Goal: Task Accomplishment & Management: Manage account settings

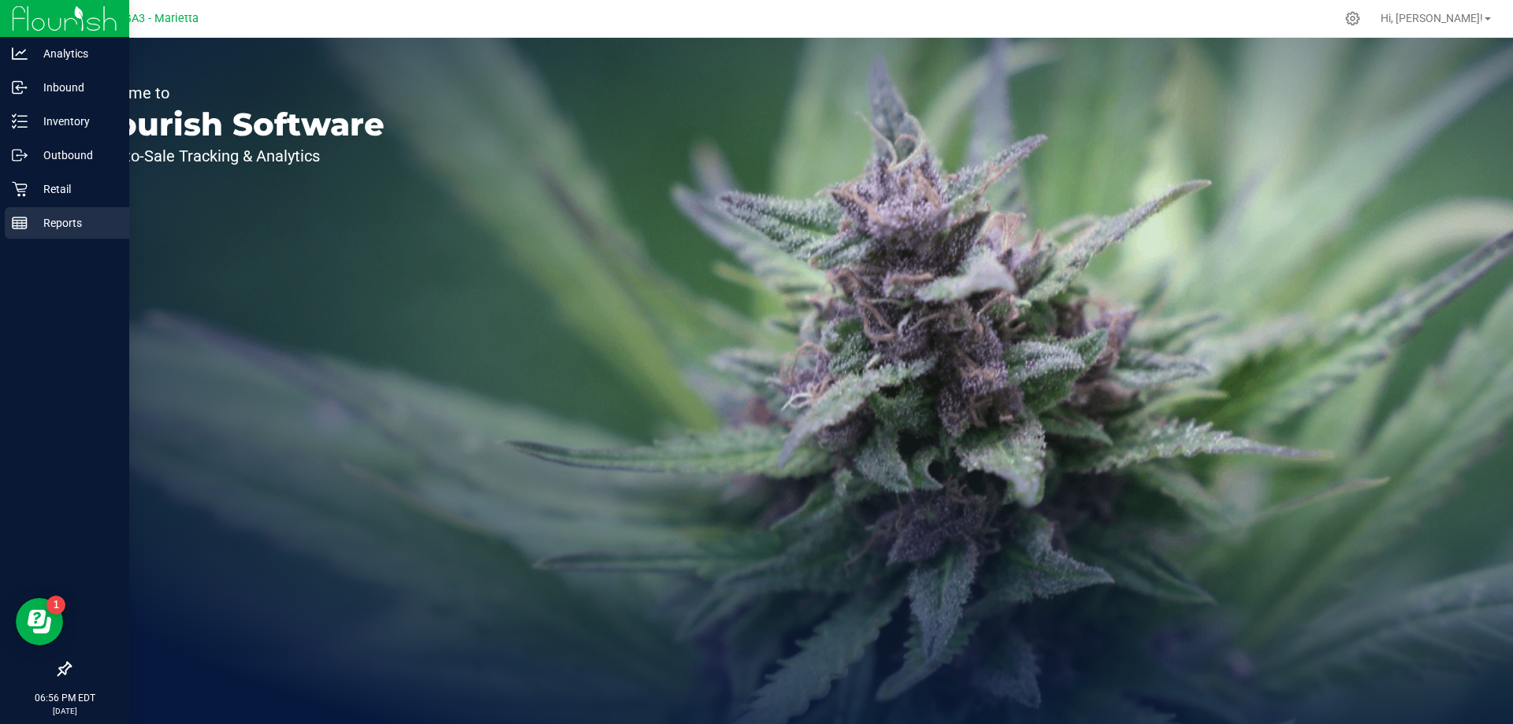
click at [76, 221] on p "Reports" at bounding box center [75, 222] width 95 height 19
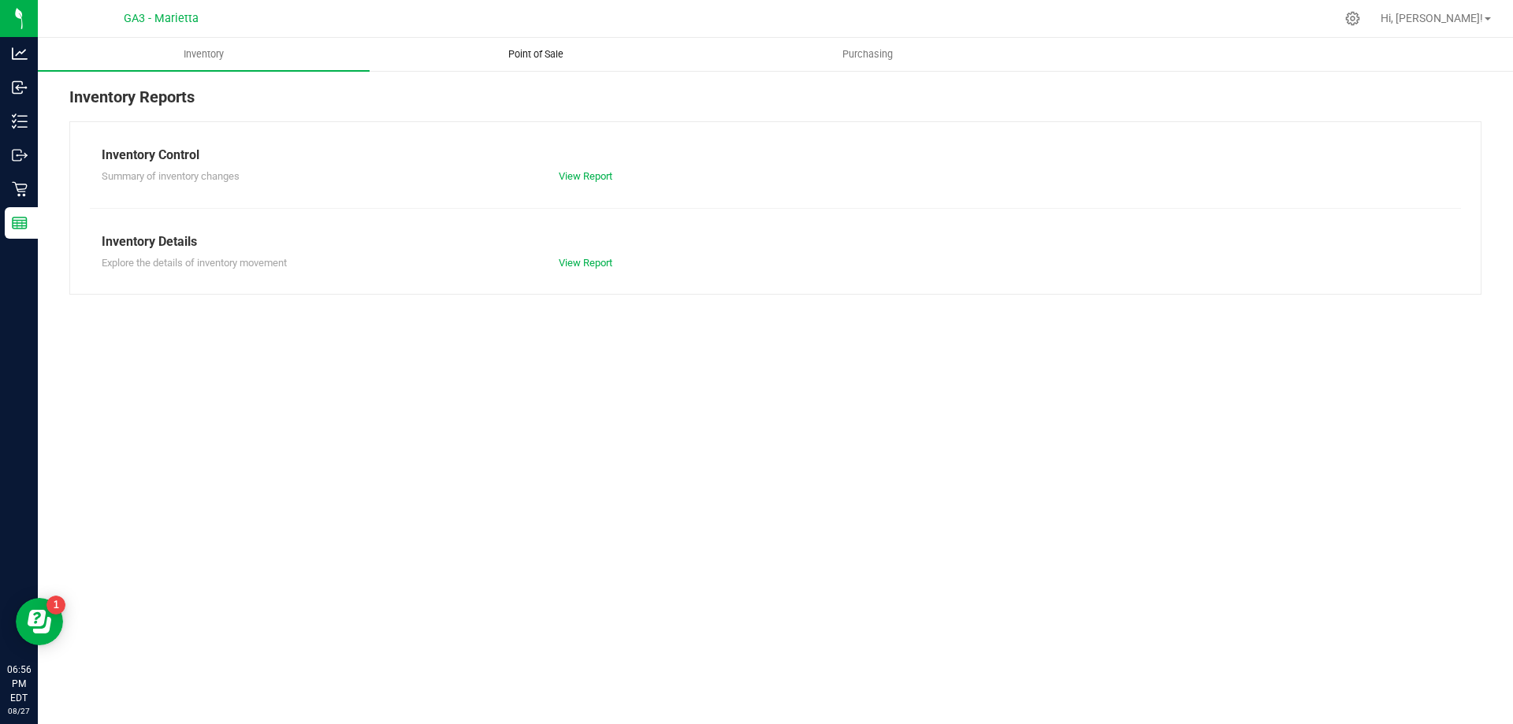
click at [534, 58] on span "Point of Sale" at bounding box center [536, 54] width 98 height 14
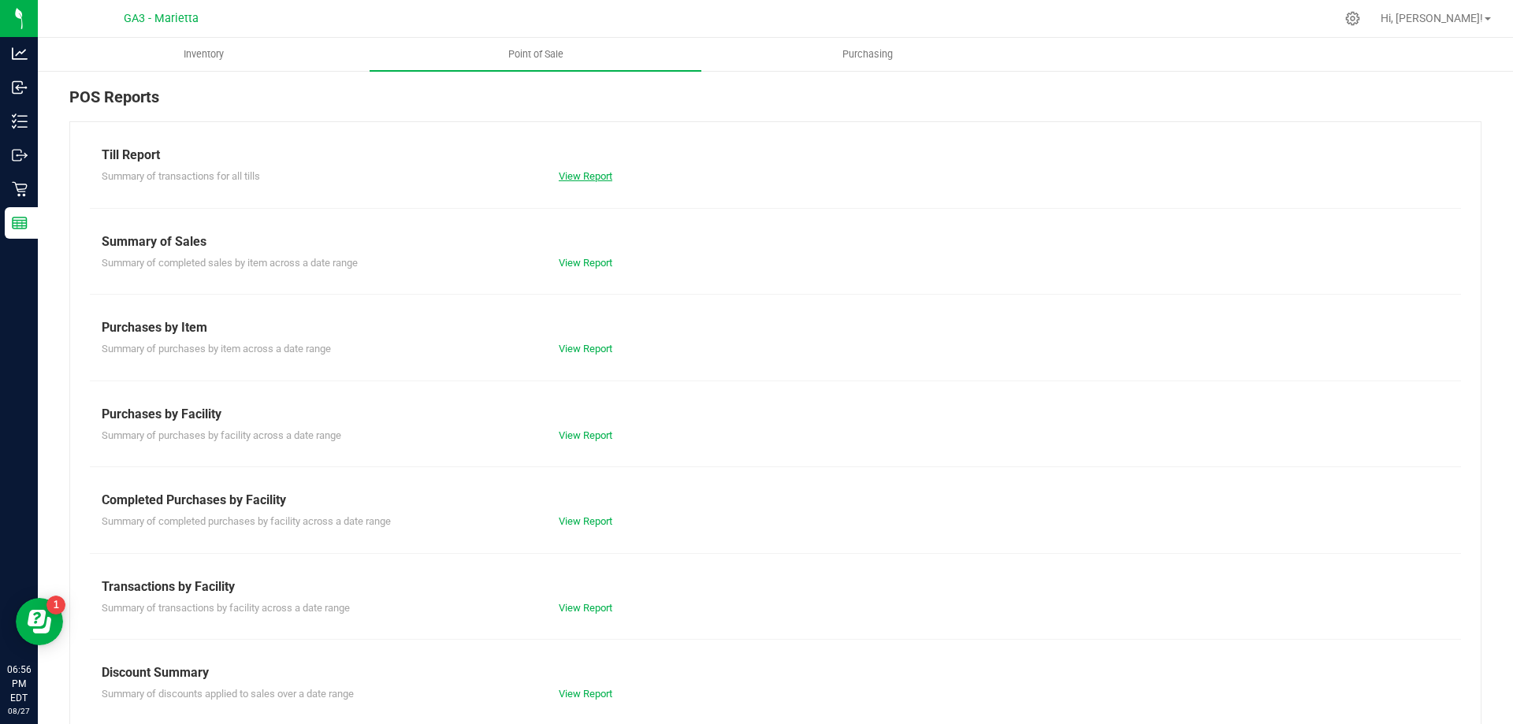
click at [585, 180] on link "View Report" at bounding box center [586, 176] width 54 height 12
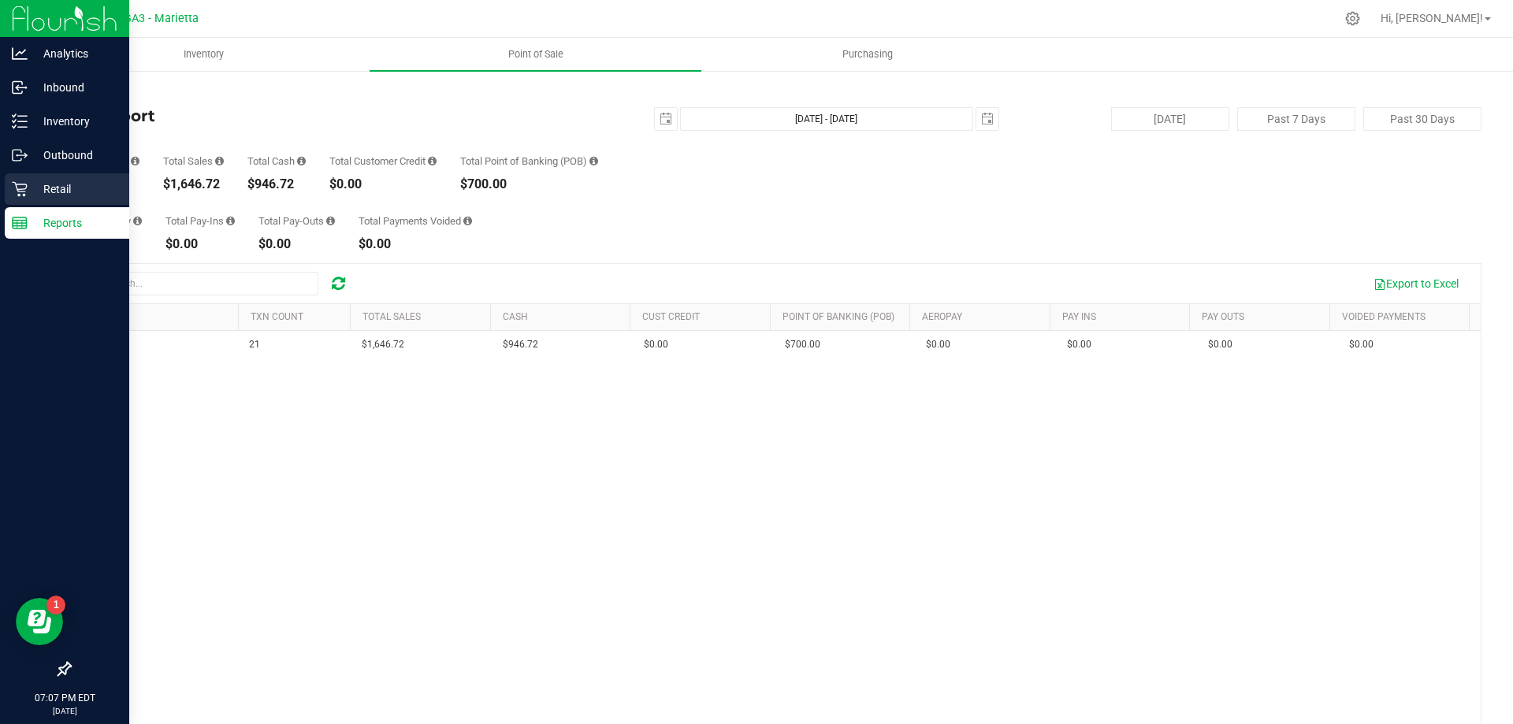
click at [73, 176] on div "Retail" at bounding box center [67, 189] width 124 height 32
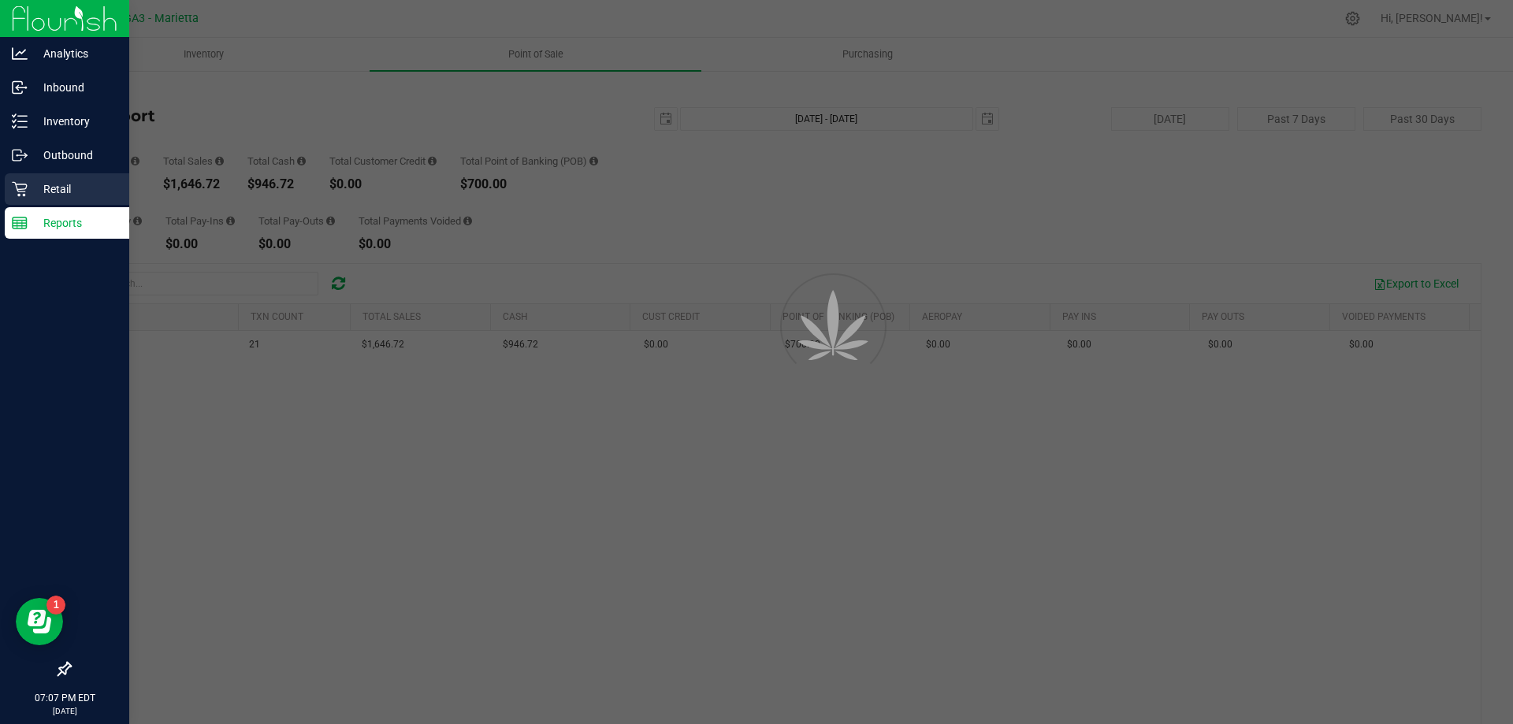
click at [72, 183] on p "Retail" at bounding box center [75, 189] width 95 height 19
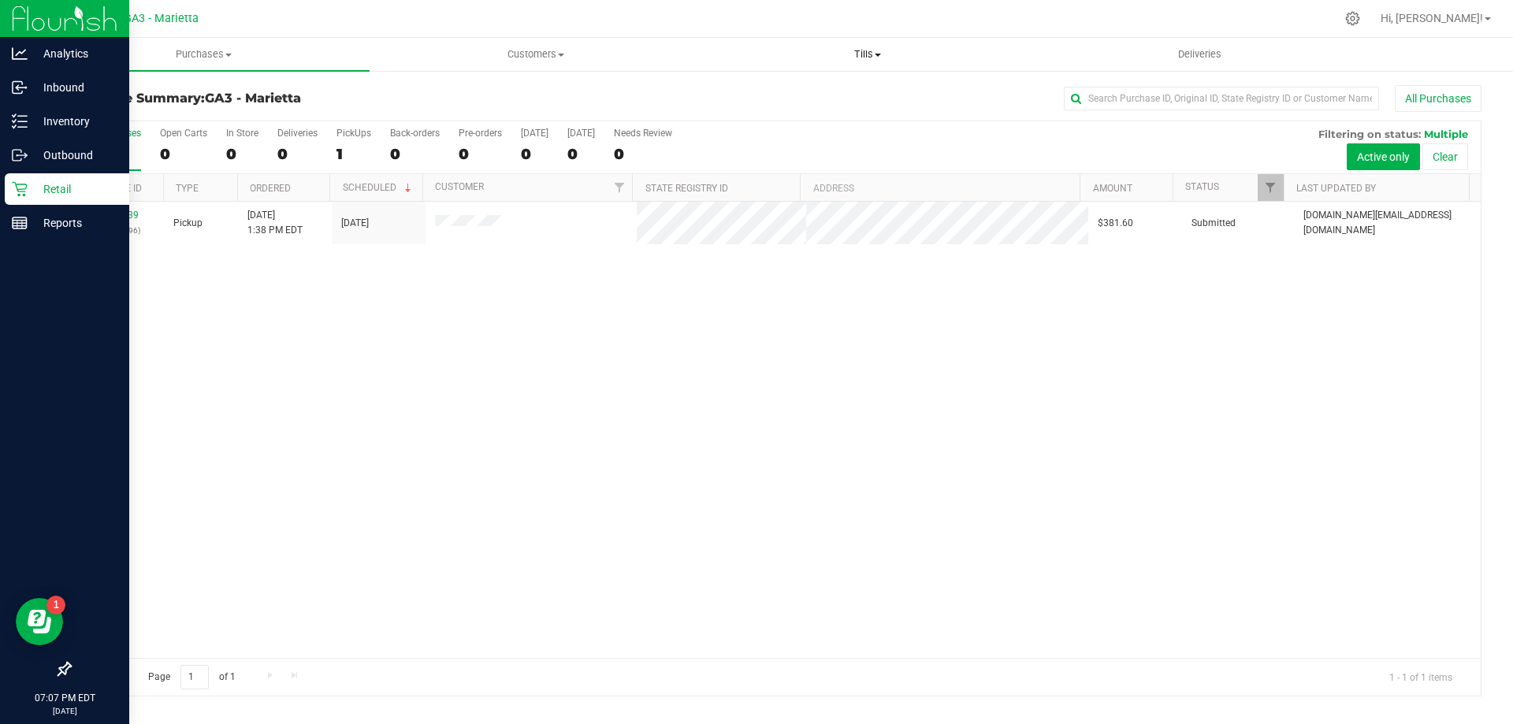
click at [858, 55] on span "Tills" at bounding box center [867, 54] width 330 height 14
click at [734, 94] on span "Manage tills" at bounding box center [754, 94] width 106 height 13
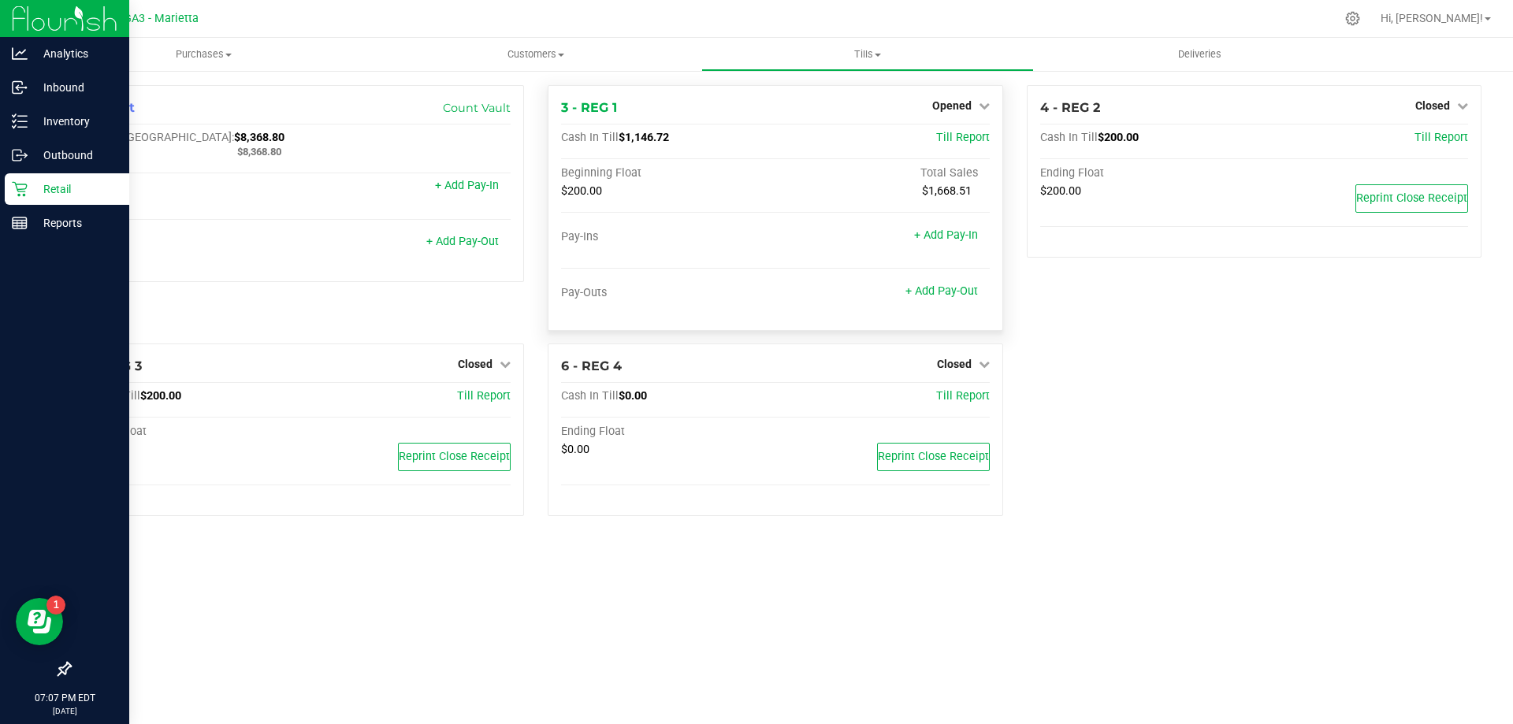
click at [985, 98] on div "Opened" at bounding box center [961, 105] width 58 height 19
click at [982, 107] on icon at bounding box center [983, 105] width 11 height 11
click at [962, 141] on link "Close Till" at bounding box center [953, 138] width 43 height 13
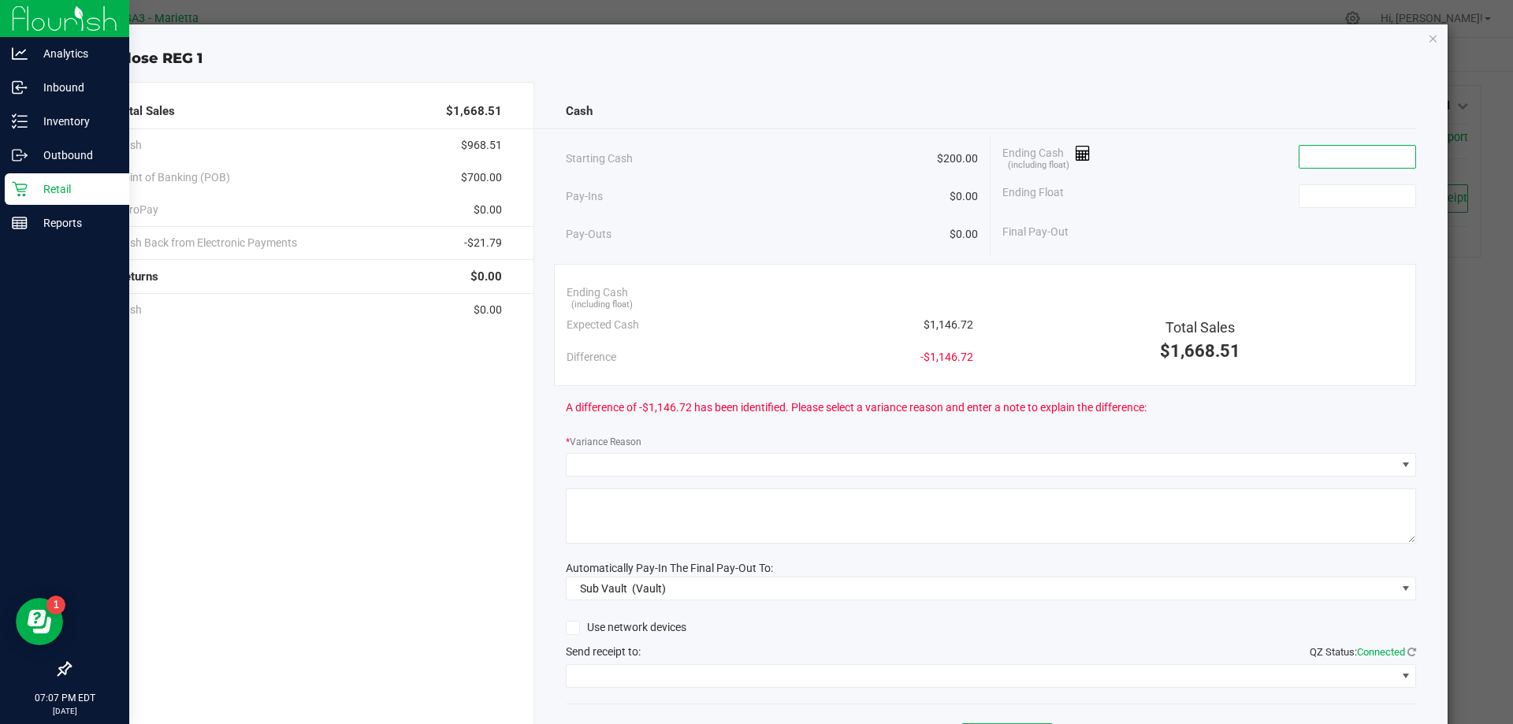
click at [1300, 156] on input at bounding box center [1357, 157] width 116 height 22
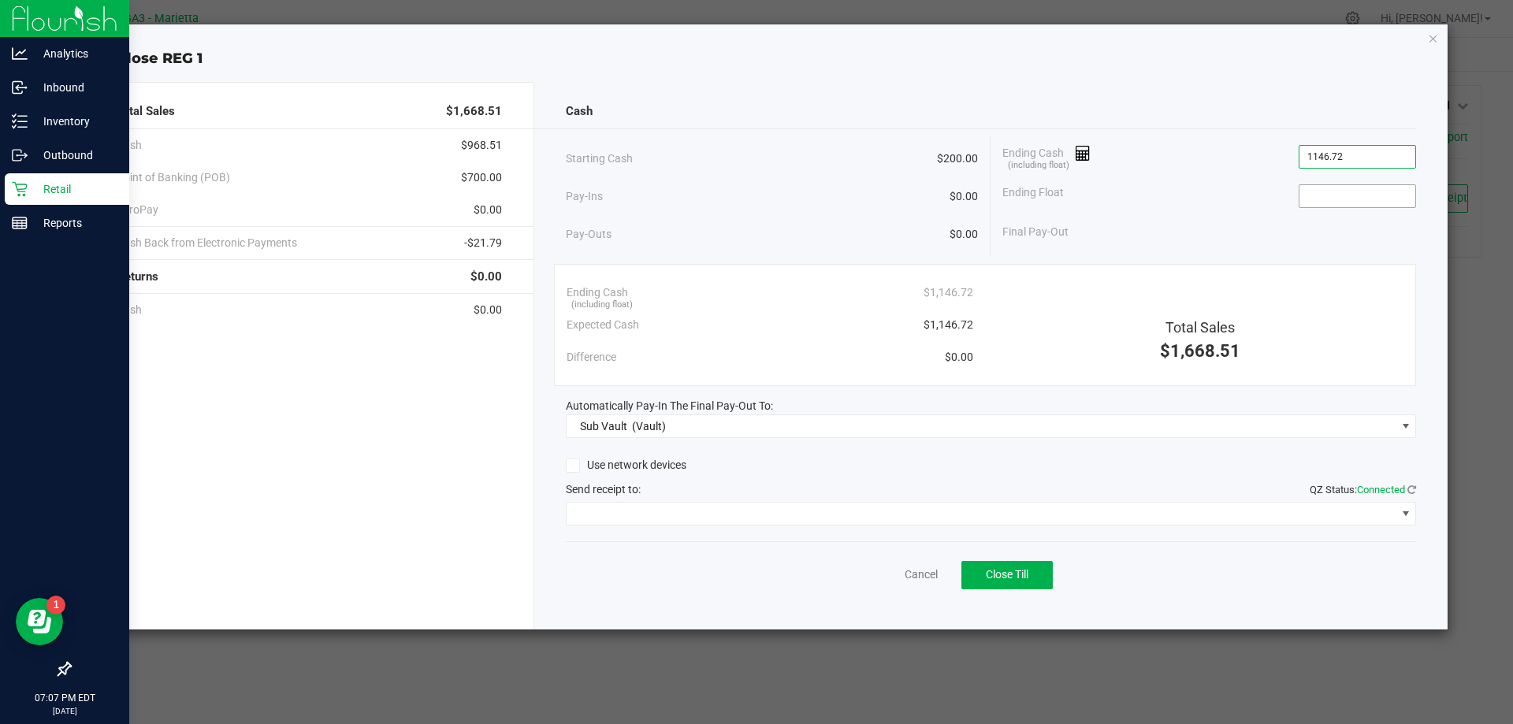
type input "$1,146.72"
click at [1343, 200] on input at bounding box center [1357, 196] width 116 height 22
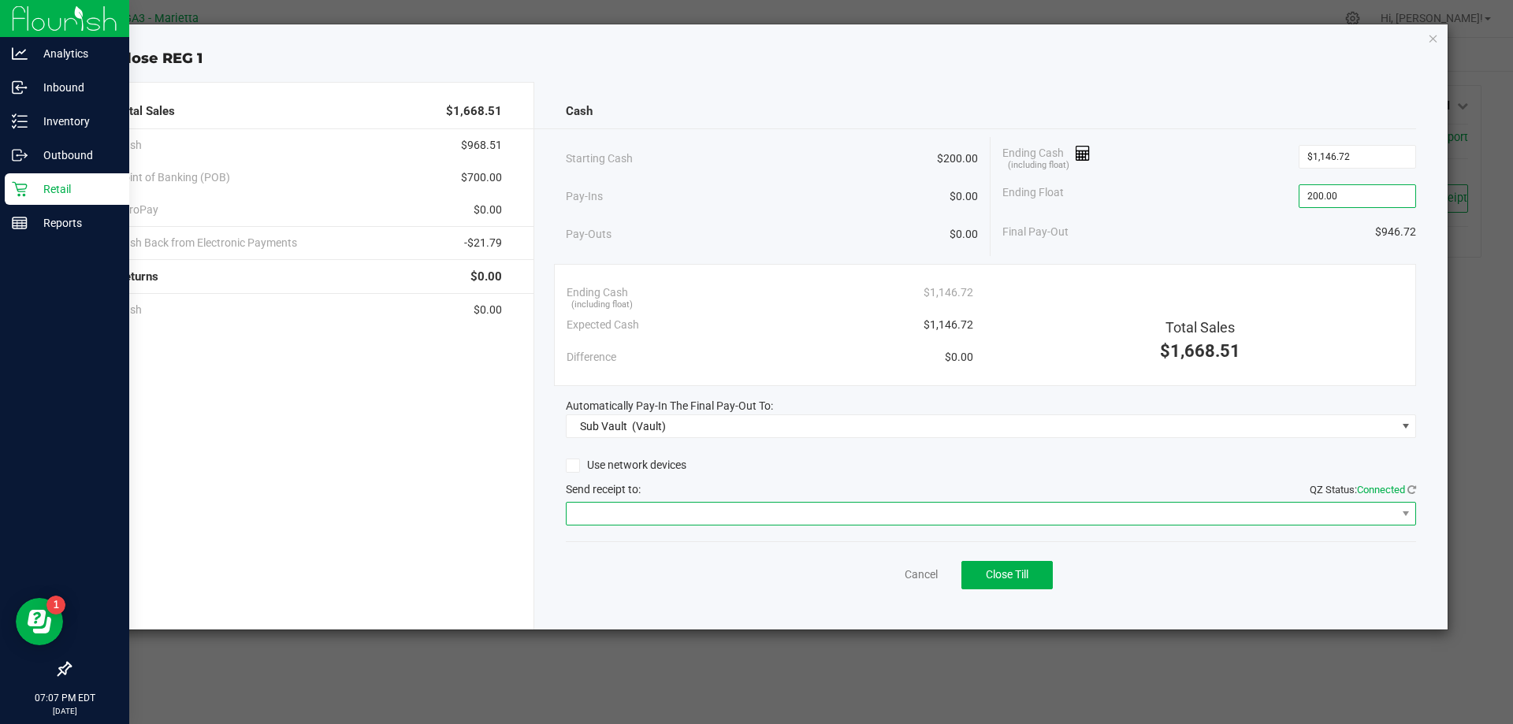
type input "$200.00"
click at [1400, 504] on span at bounding box center [1405, 514] width 20 height 22
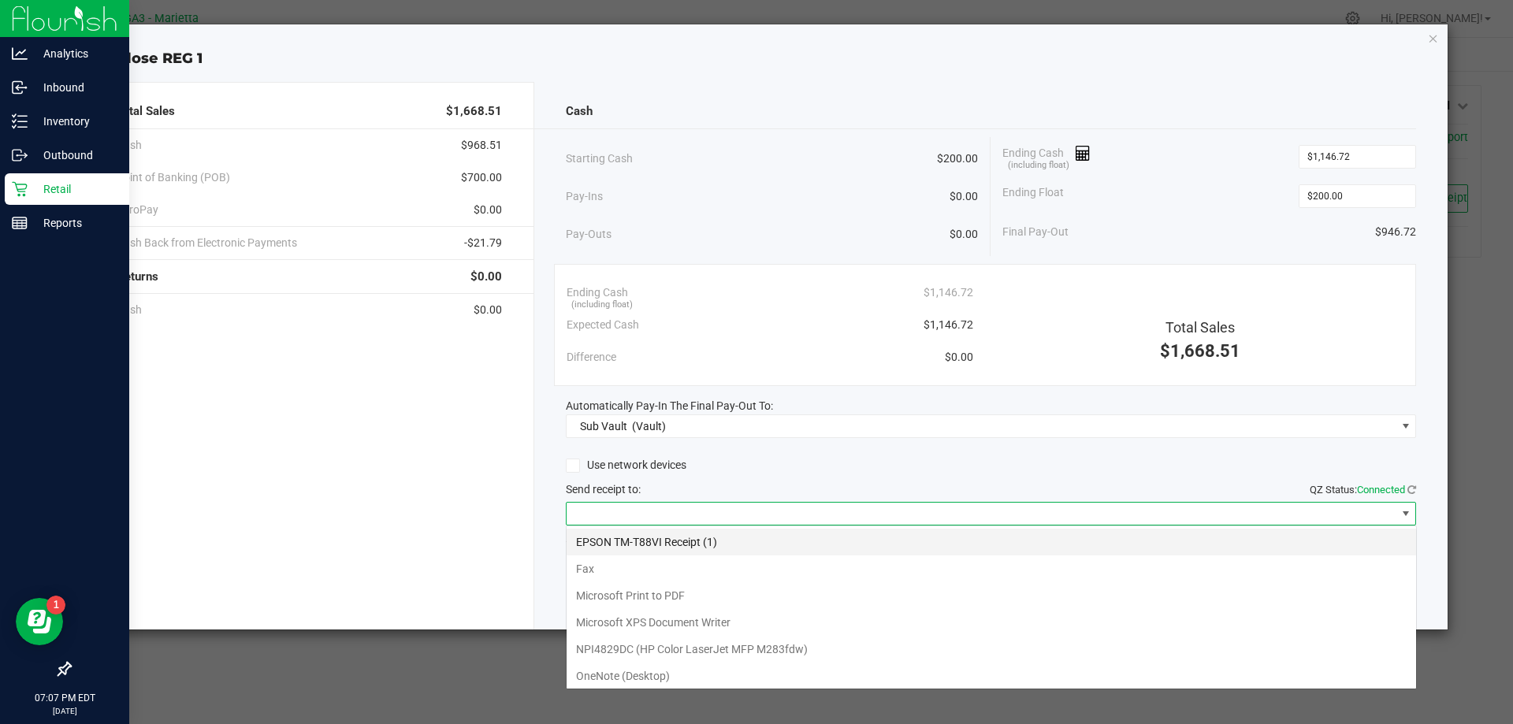
scroll to position [24, 850]
click at [638, 546] on \(1\) "EPSON TM-T88VI Receipt (1)" at bounding box center [990, 542] width 849 height 27
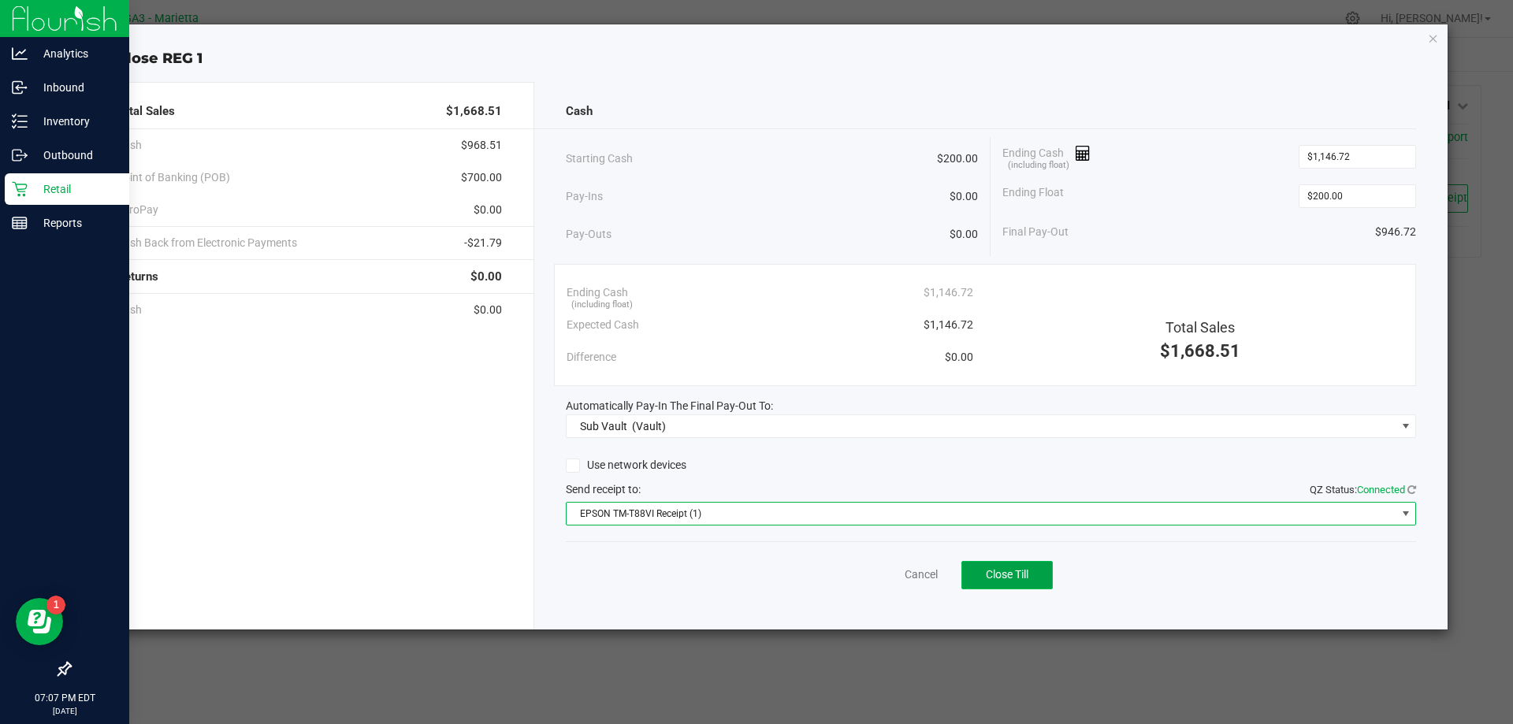
click at [1003, 569] on span "Close Till" at bounding box center [1007, 574] width 43 height 13
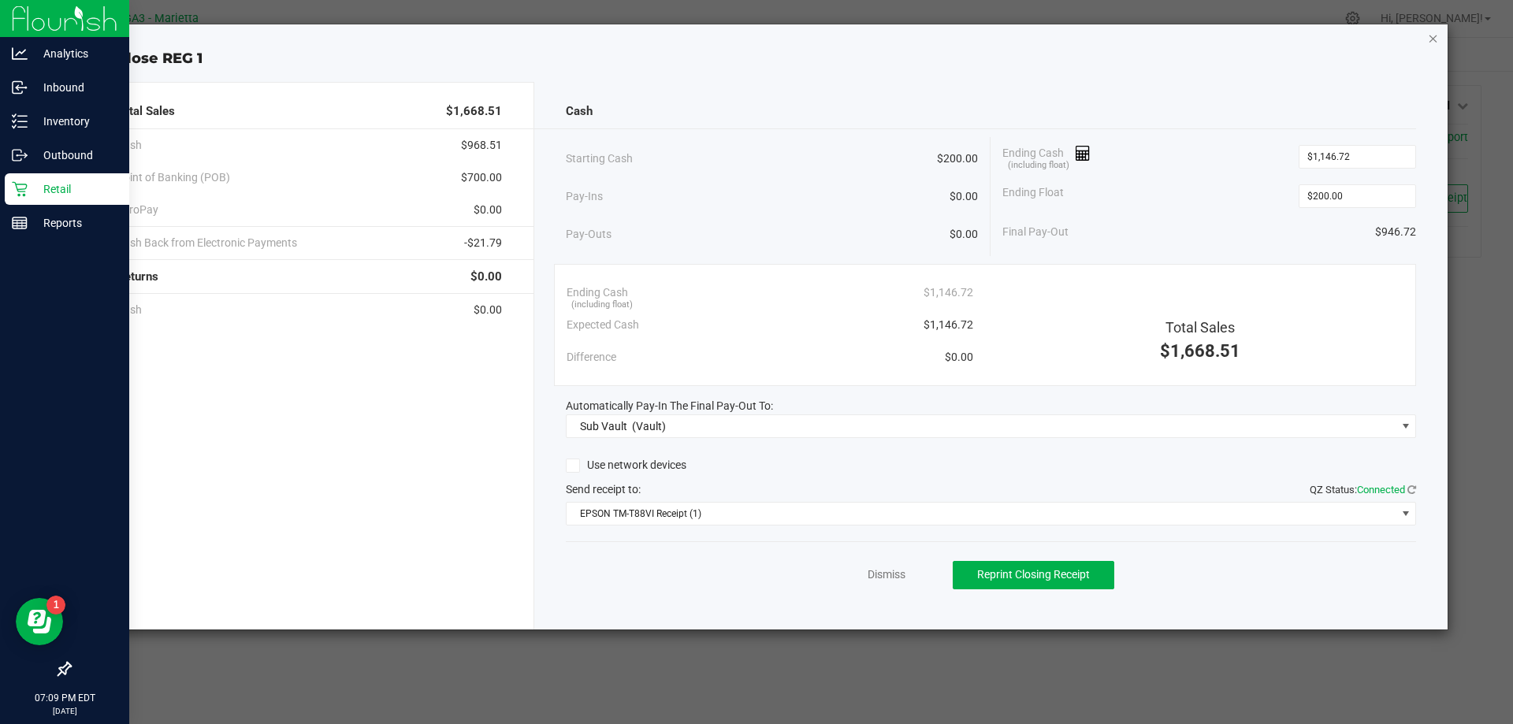
click at [1428, 44] on icon "button" at bounding box center [1432, 37] width 11 height 19
